Goal: Task Accomplishment & Management: Use online tool/utility

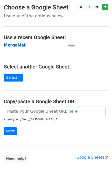
click at [17, 46] on strong "MergeMail" at bounding box center [15, 45] width 23 height 5
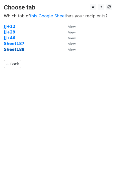
click at [16, 50] on strong "Sheet188" at bounding box center [14, 49] width 20 height 5
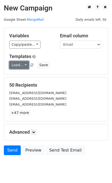
click at [20, 65] on link "Load..." at bounding box center [19, 65] width 20 height 8
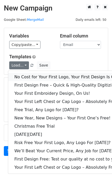
click at [29, 75] on link "No Cost for Your First Logo, Your First Design Is On Us!" at bounding box center [69, 77] width 123 height 8
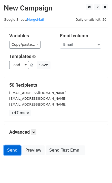
click at [13, 152] on link "Send" at bounding box center [12, 151] width 17 height 10
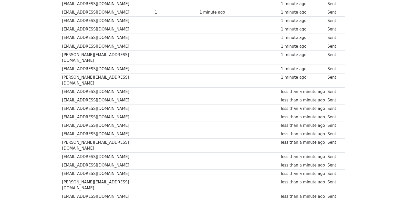
scroll to position [357, 0]
